Goal: Transaction & Acquisition: Download file/media

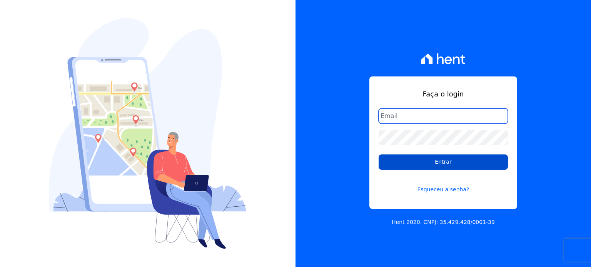
type input "[EMAIL_ADDRESS][DOMAIN_NAME]"
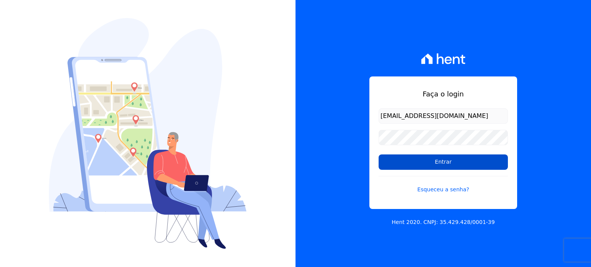
click at [455, 161] on input "Entrar" at bounding box center [442, 162] width 129 height 15
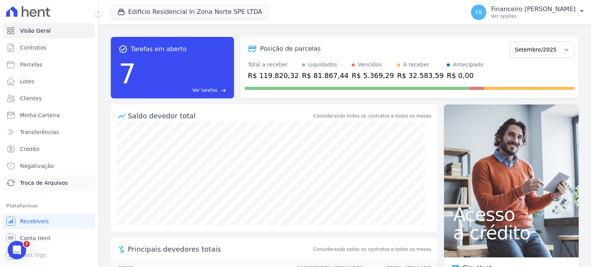
click at [60, 181] on span "Troca de Arquivos" at bounding box center [44, 183] width 48 height 8
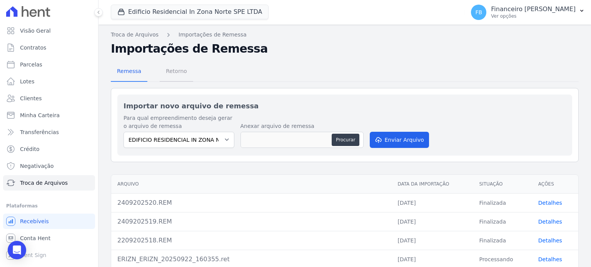
click at [178, 72] on span "Retorno" at bounding box center [176, 70] width 30 height 15
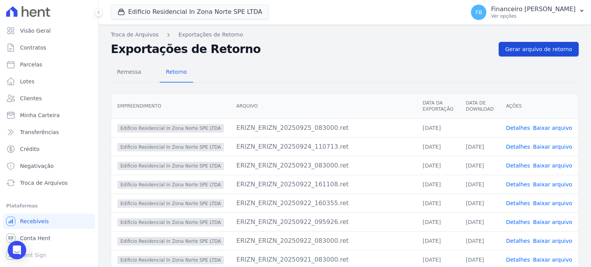
click at [538, 50] on span "Gerar arquivo de retorno" at bounding box center [538, 49] width 67 height 8
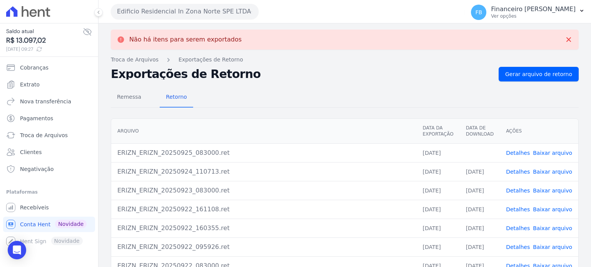
click at [560, 152] on link "Baixar arquivo" at bounding box center [552, 153] width 39 height 6
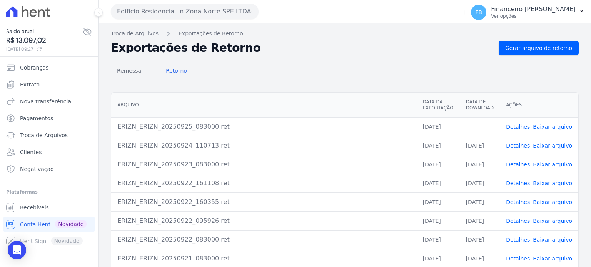
click at [221, 11] on button "Edificio Residencial In Zona Norte SPE LTDA" at bounding box center [185, 11] width 148 height 15
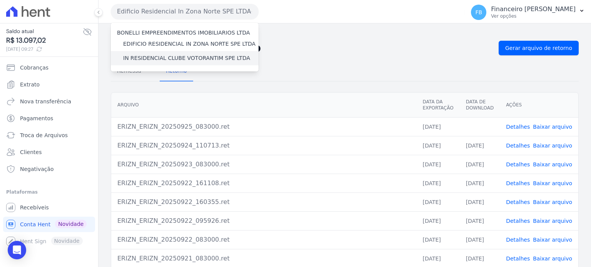
click at [205, 61] on label "IN RESIDENCIAL CLUBE VOTORANTIM SPE LTDA" at bounding box center [186, 58] width 127 height 8
click at [0, 0] on input "IN RESIDENCIAL CLUBE VOTORANTIM SPE LTDA" at bounding box center [0, 0] width 0 height 0
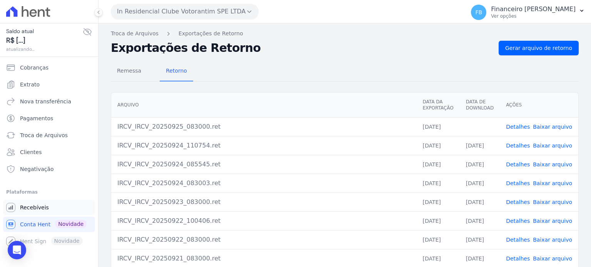
click at [42, 207] on span "Recebíveis" at bounding box center [34, 208] width 29 height 8
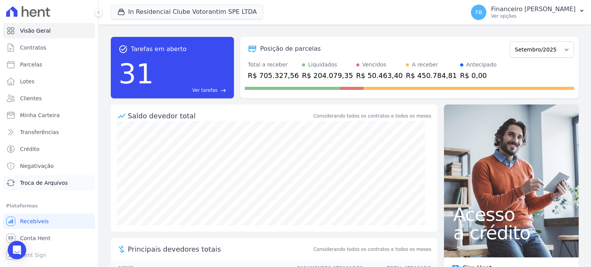
click at [41, 183] on span "Troca de Arquivos" at bounding box center [44, 183] width 48 height 8
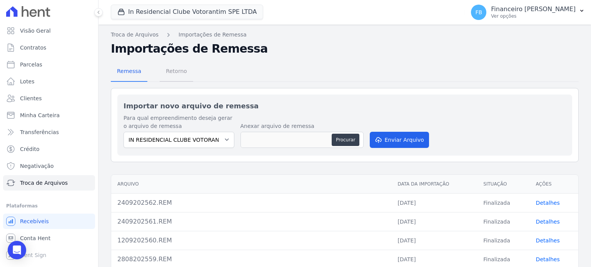
click at [179, 70] on span "Retorno" at bounding box center [176, 70] width 30 height 15
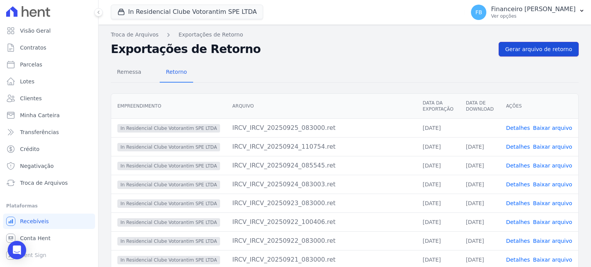
click at [550, 50] on span "Gerar arquivo de retorno" at bounding box center [538, 49] width 67 height 8
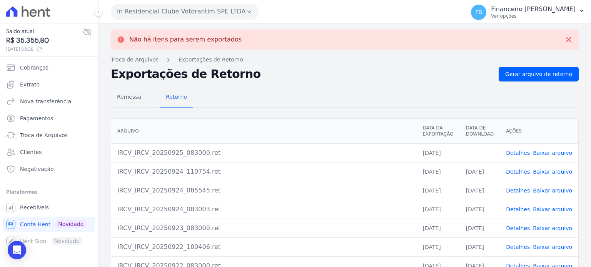
click at [547, 151] on link "Baixar arquivo" at bounding box center [552, 153] width 39 height 6
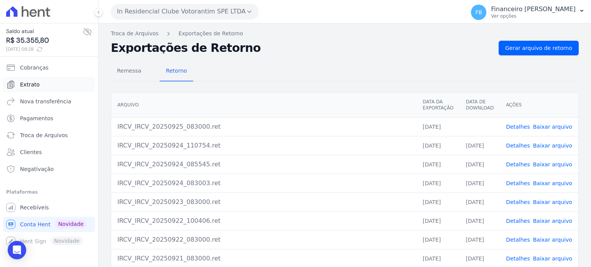
click at [32, 86] on span "Extrato" at bounding box center [30, 85] width 20 height 8
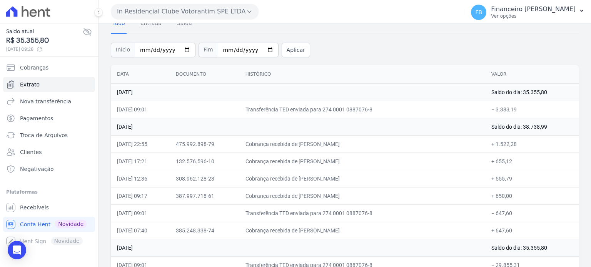
scroll to position [115, 0]
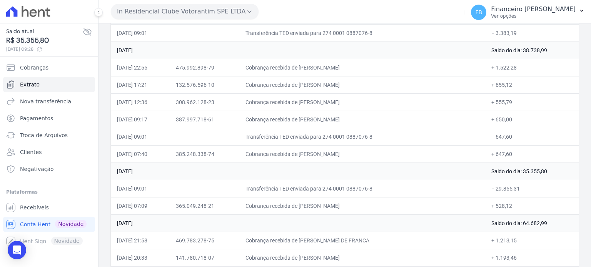
click at [208, 15] on button "In Residencial Clube Votorantim SPE LTDA" at bounding box center [185, 11] width 148 height 15
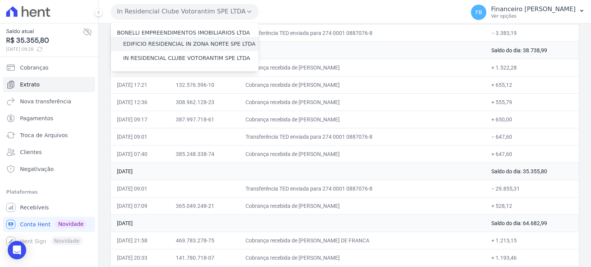
click at [205, 43] on label "EDIFICIO RESIDENCIAL IN ZONA NORTE SPE LTDA" at bounding box center [189, 44] width 132 height 8
click at [0, 0] on input "EDIFICIO RESIDENCIAL IN ZONA NORTE SPE LTDA" at bounding box center [0, 0] width 0 height 0
